Goal: Information Seeking & Learning: Learn about a topic

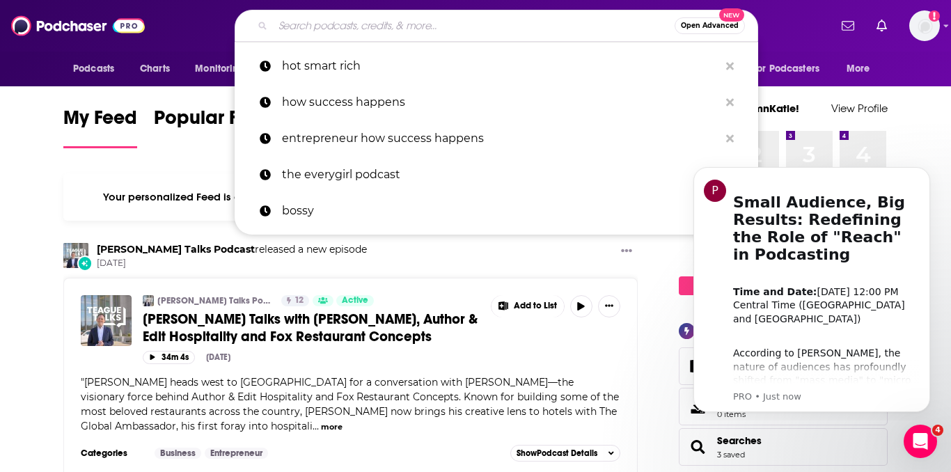
click at [411, 35] on input "Search podcasts, credits, & more..." at bounding box center [474, 26] width 402 height 22
paste input "NPR Life Kit"
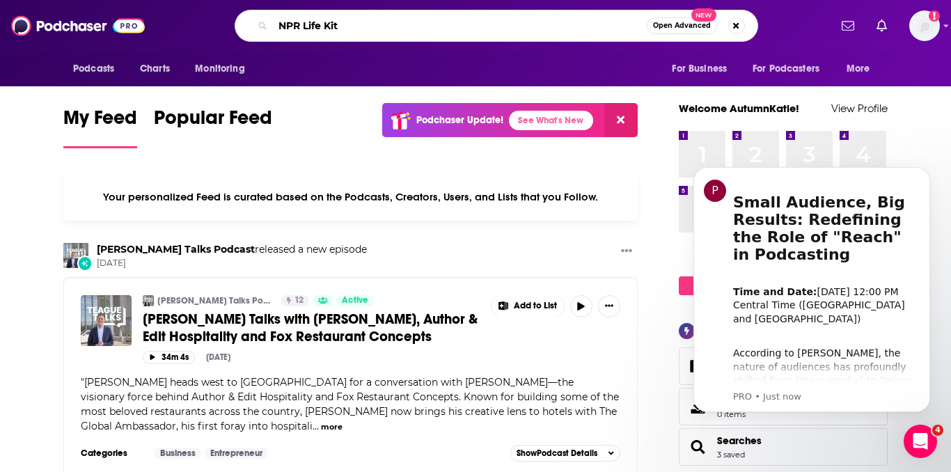
type input "NPR Life Kit"
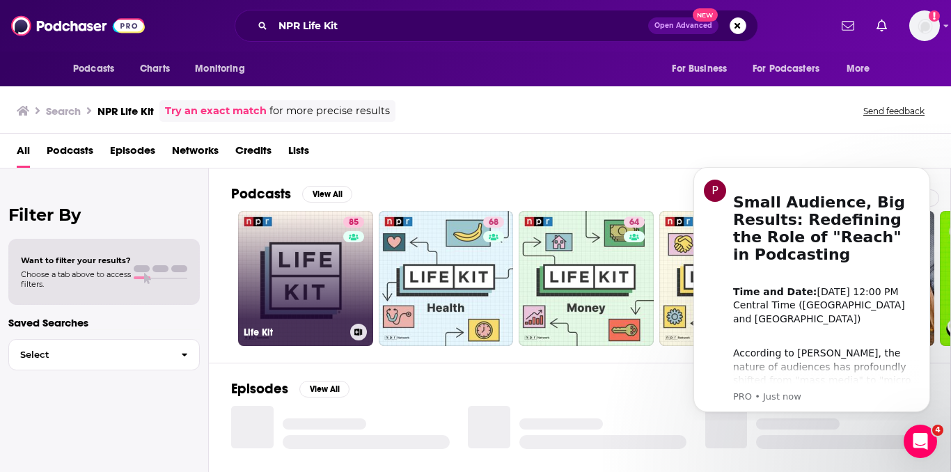
click at [296, 273] on link "85 Life Kit" at bounding box center [305, 278] width 135 height 135
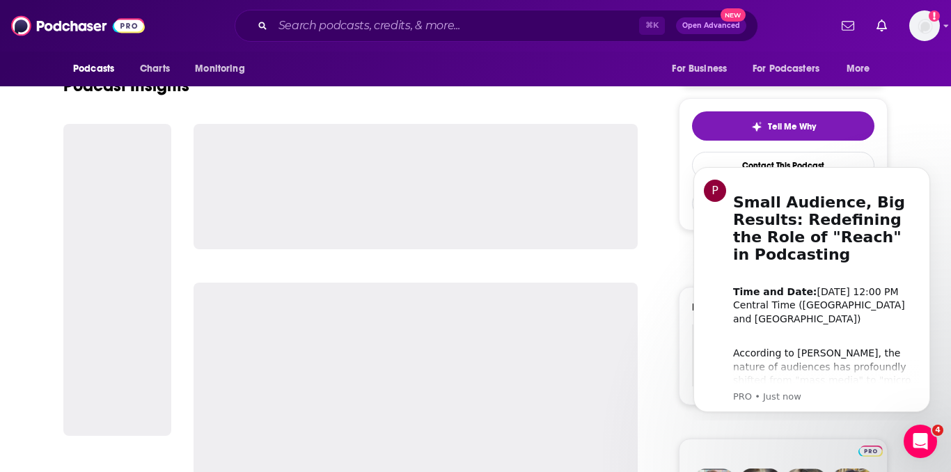
scroll to position [283, 0]
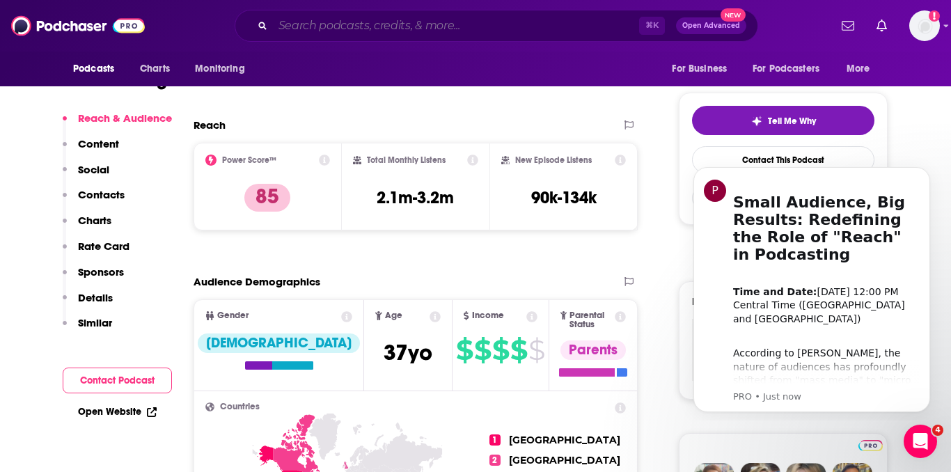
click at [434, 35] on input "Search podcasts, credits, & more..." at bounding box center [456, 26] width 366 height 22
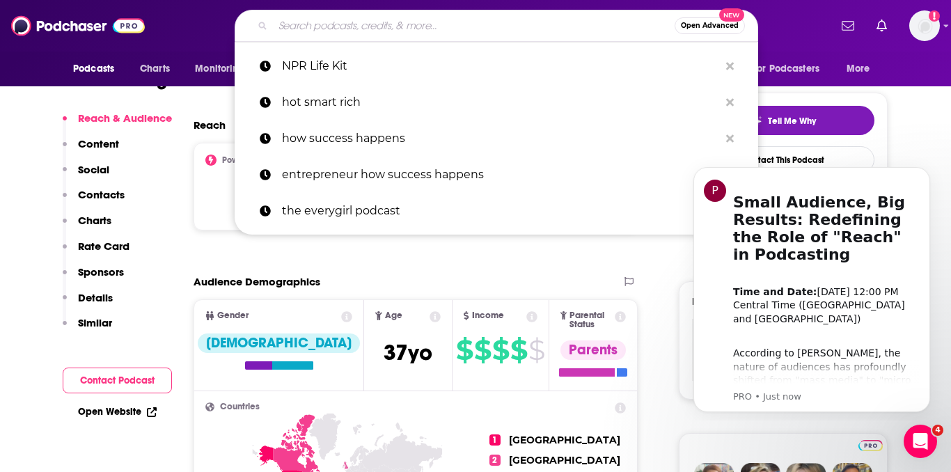
paste input "The Happiness Lab"
type input "The Happiness Lab"
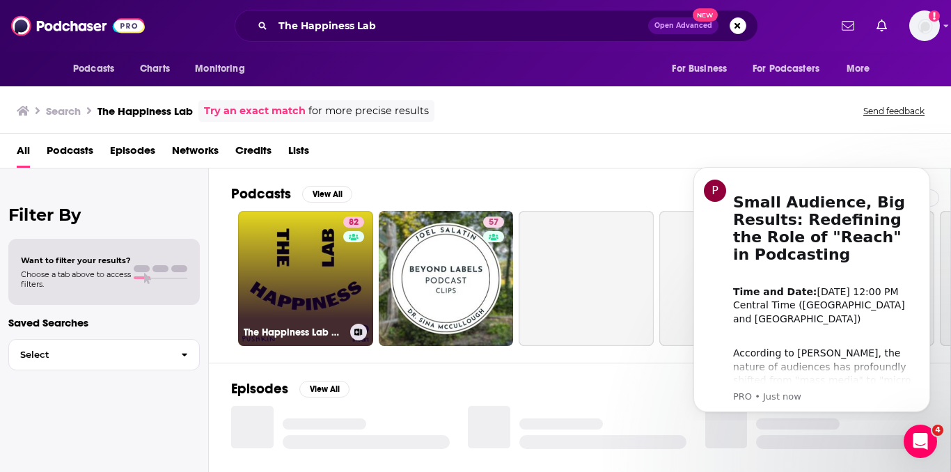
click at [337, 271] on link "82 The Happiness Lab with Dr. [PERSON_NAME]" at bounding box center [305, 278] width 135 height 135
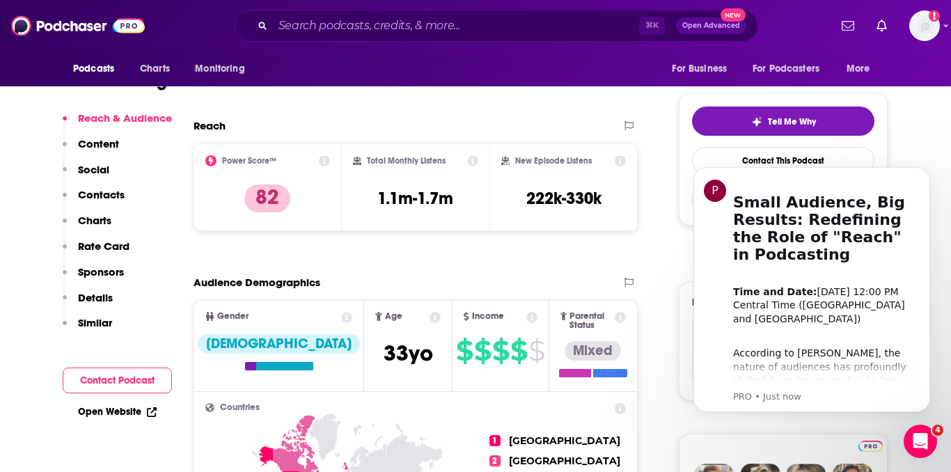
scroll to position [286, 0]
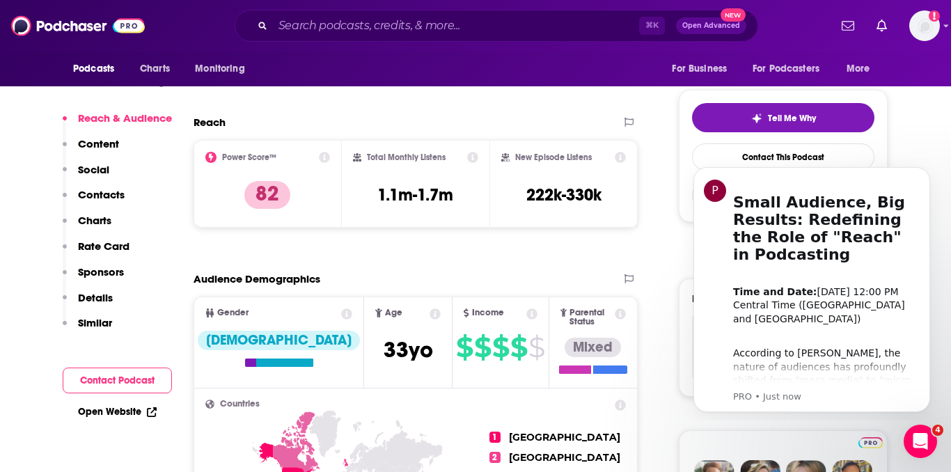
click at [365, 13] on div "⌘ K Open Advanced New" at bounding box center [496, 26] width 523 height 32
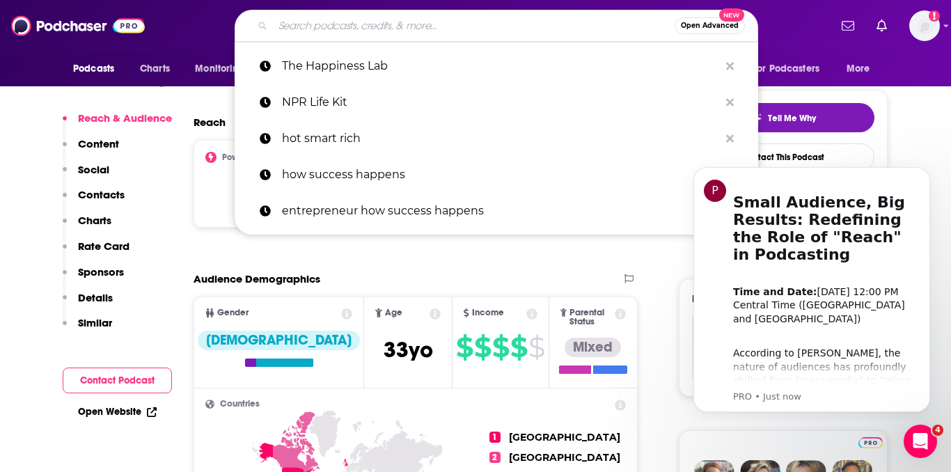
click at [345, 18] on input "Search podcasts, credits, & more..." at bounding box center [474, 26] width 402 height 22
paste input "The [PERSON_NAME] Show"
type input "The [PERSON_NAME] Show"
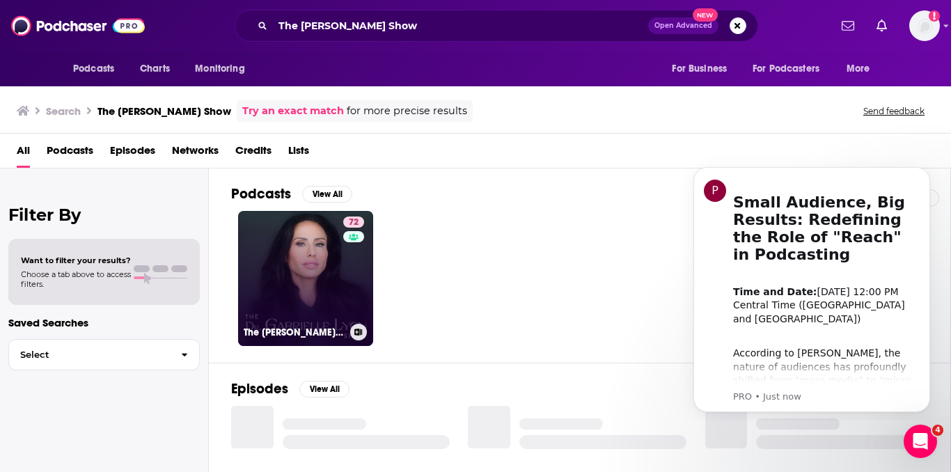
click at [327, 267] on link "72 The [PERSON_NAME] Show" at bounding box center [305, 278] width 135 height 135
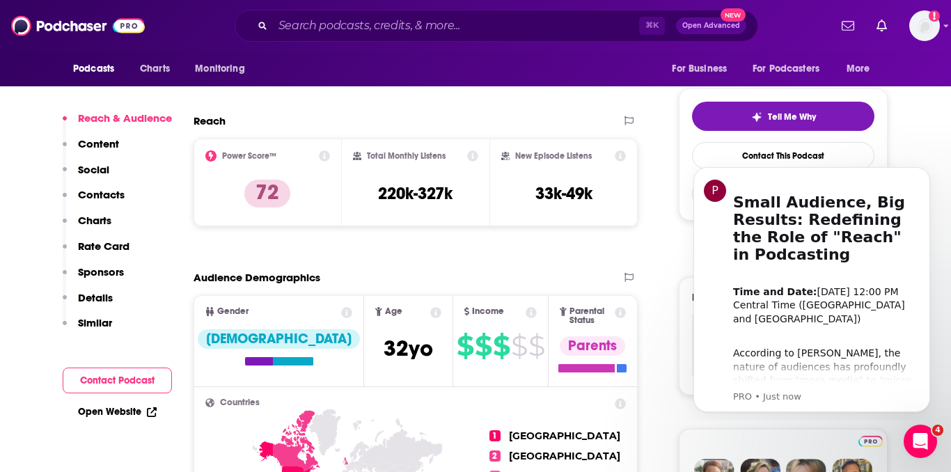
scroll to position [289, 0]
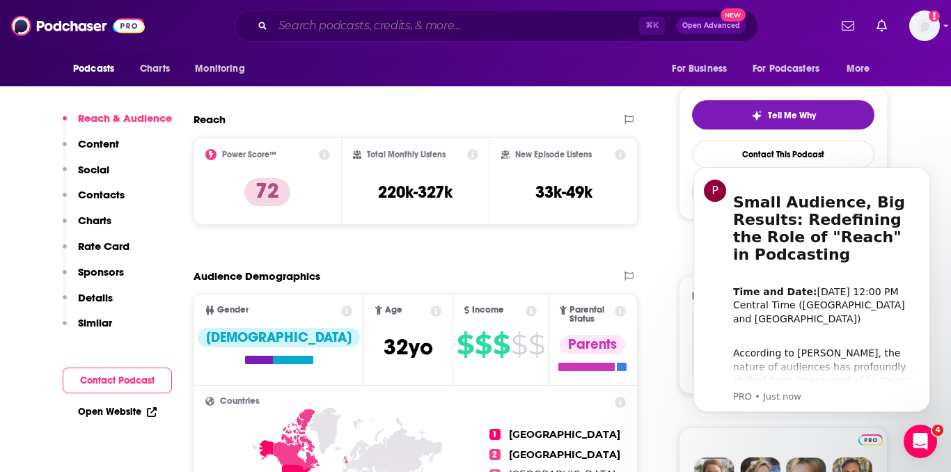
click at [477, 19] on input "Search podcasts, credits, & more..." at bounding box center [456, 26] width 366 height 22
paste input "The Genius Life"
type input "The Genius Life"
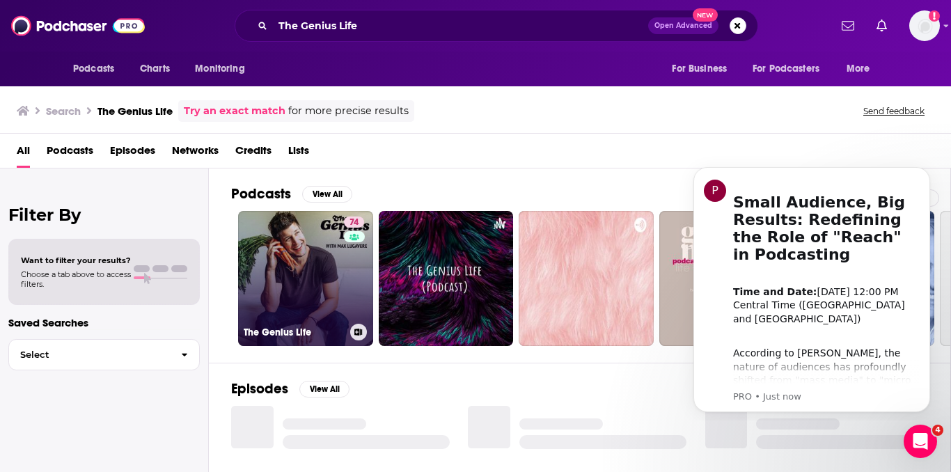
click at [338, 275] on link "74 The Genius Life" at bounding box center [305, 278] width 135 height 135
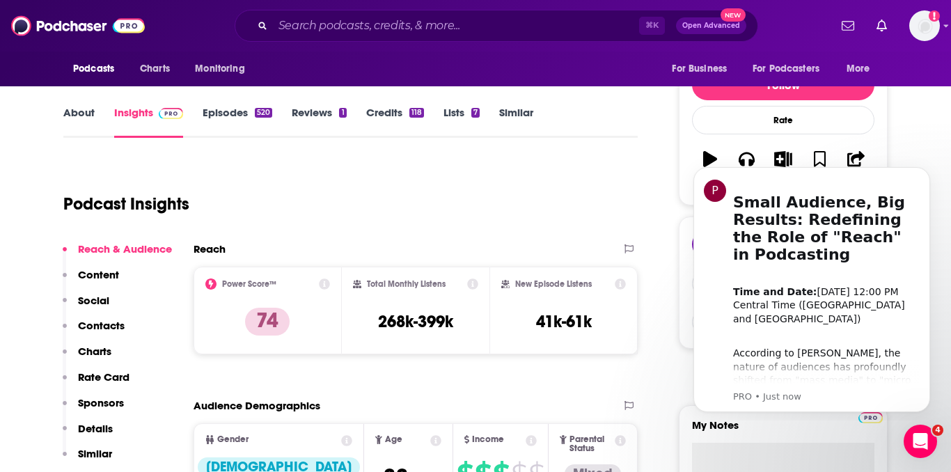
scroll to position [267, 0]
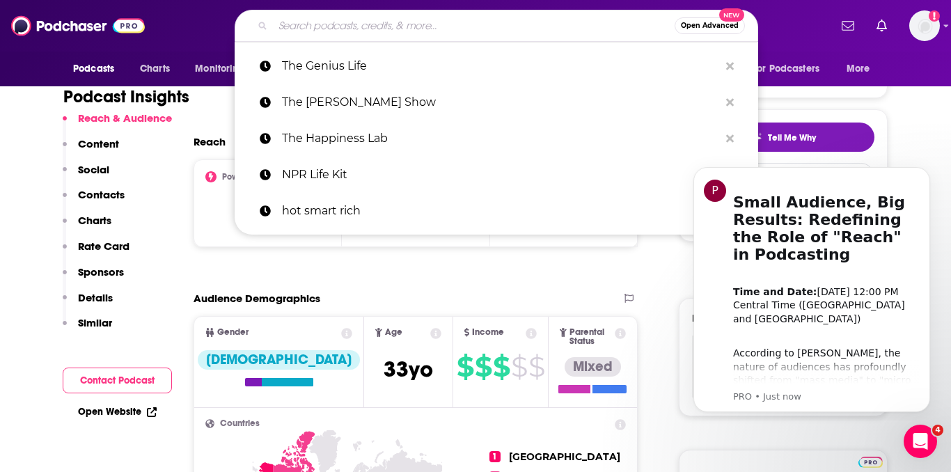
click at [468, 26] on input "Search podcasts, credits, & more..." at bounding box center [474, 26] width 402 height 22
paste input "How I Built This with [PERSON_NAME]"
type input "How I Built This with [PERSON_NAME]"
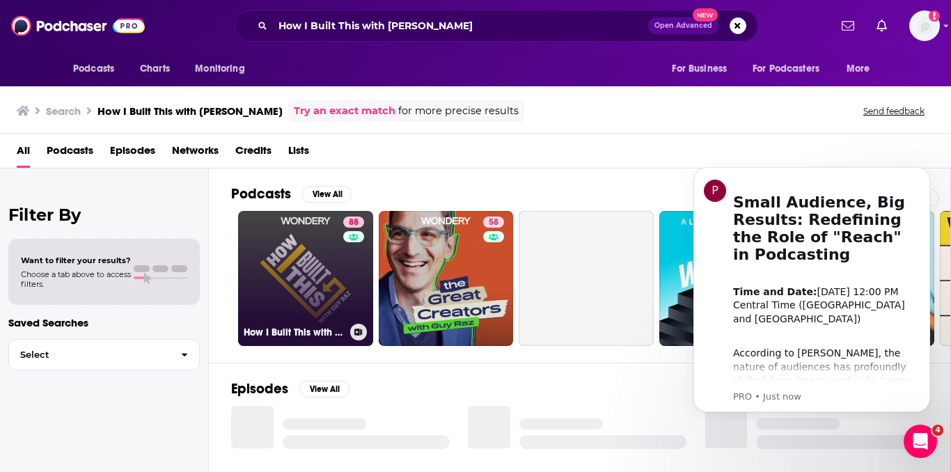
click at [338, 255] on link "88 How I Built This with [PERSON_NAME]" at bounding box center [305, 278] width 135 height 135
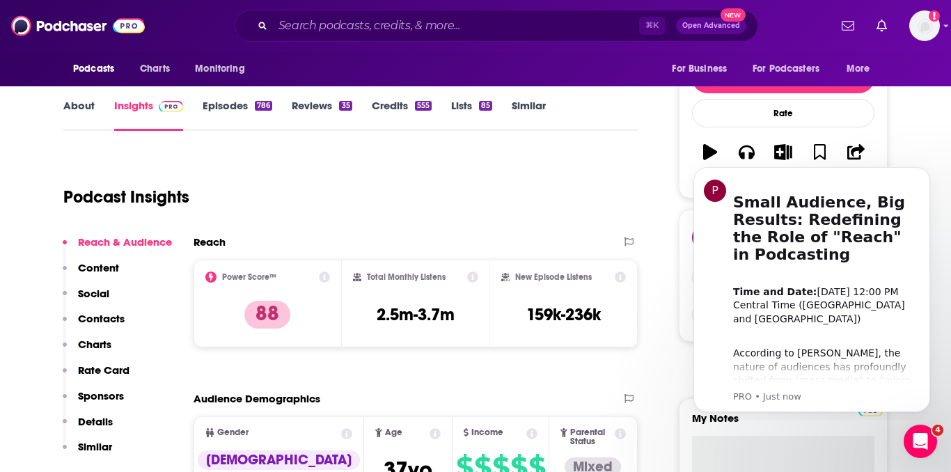
scroll to position [105, 0]
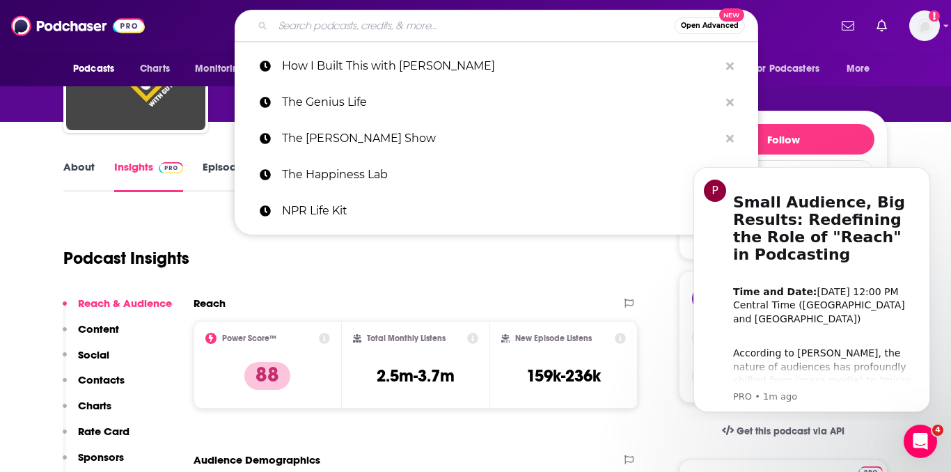
click at [470, 31] on input "Search podcasts, credits, & more..." at bounding box center [474, 26] width 402 height 22
paste input "Masters of Scale"
type input "Masters of Scale"
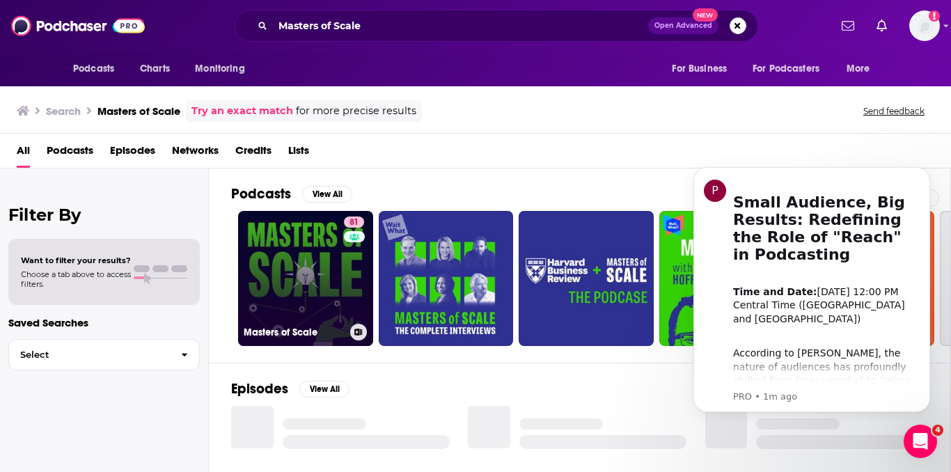
click at [339, 278] on link "81 Masters of Scale" at bounding box center [305, 278] width 135 height 135
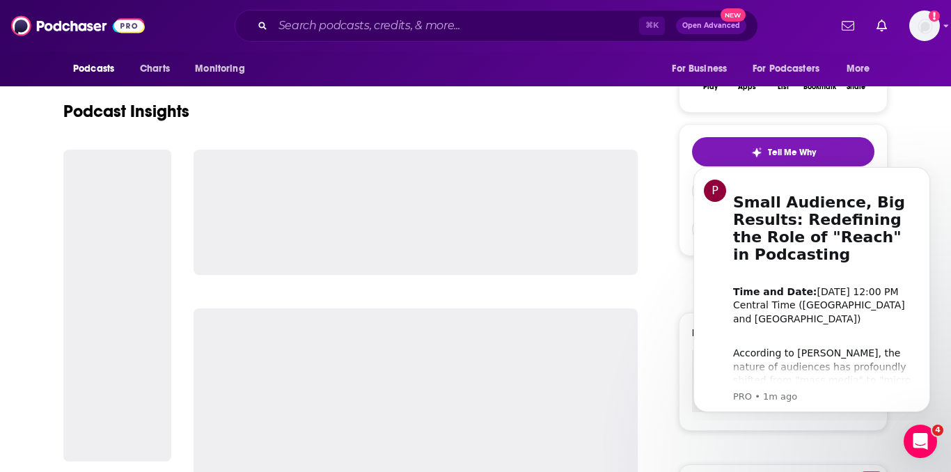
scroll to position [219, 0]
